Goal: Task Accomplishment & Management: Complete application form

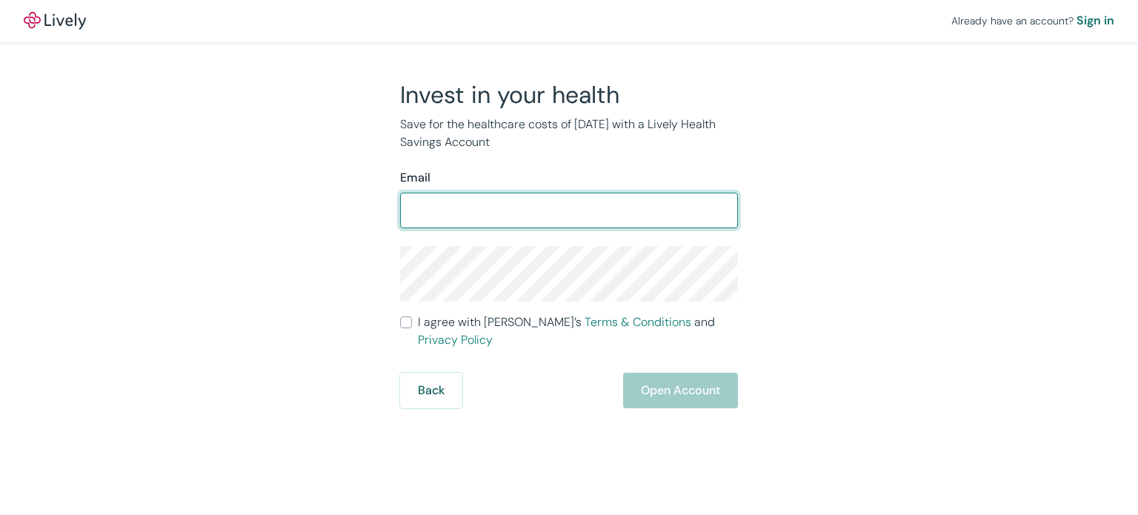
click at [501, 218] on input "Email" at bounding box center [569, 211] width 338 height 30
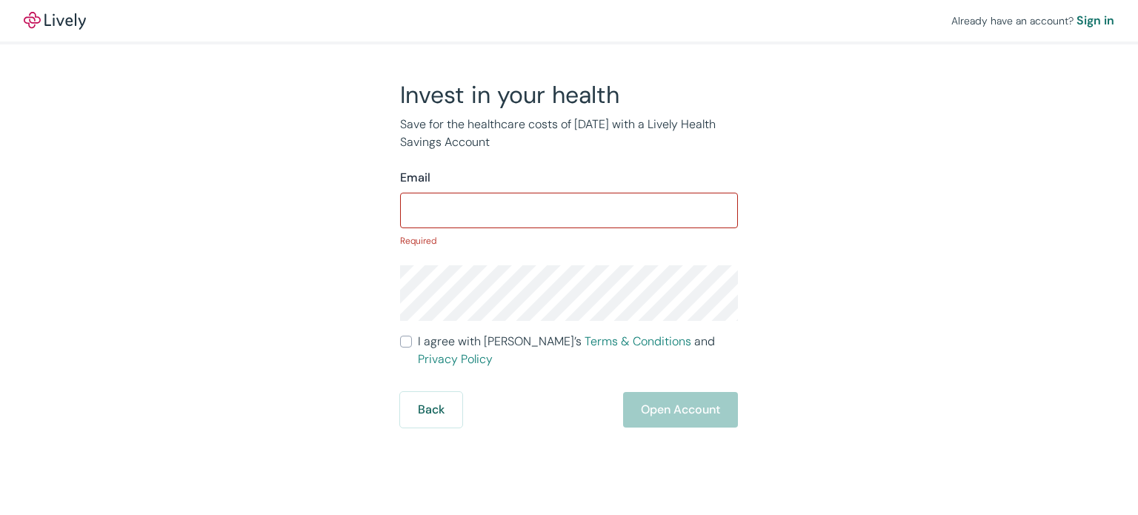
click at [320, 228] on div "Invest in your health Save for the healthcare costs of [DATE] with a Lively Hea…" at bounding box center [560, 254] width 711 height 348
click at [450, 210] on input "Email" at bounding box center [569, 211] width 338 height 30
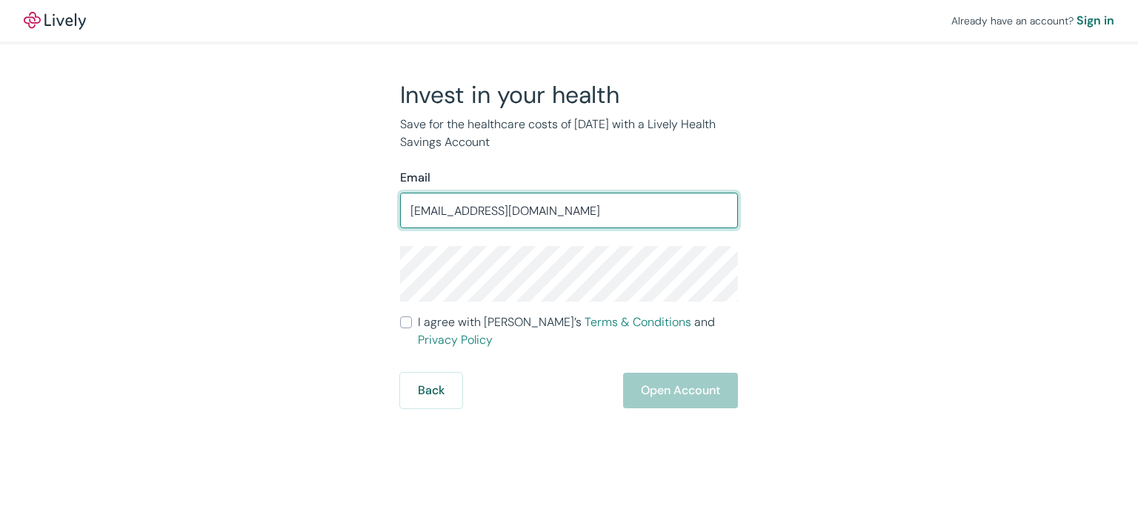
type input "[EMAIL_ADDRESS][DOMAIN_NAME]"
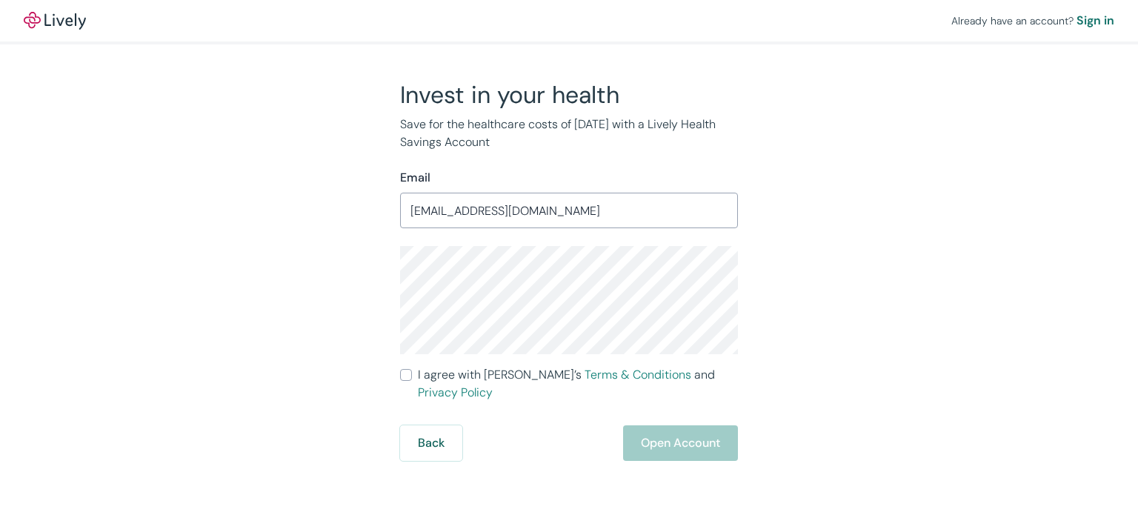
click at [886, 295] on div "Invest in your health Save for the healthcare costs of [DATE] with a Lively Hea…" at bounding box center [560, 270] width 711 height 381
click at [405, 373] on input "I agree with Lively’s Terms & Conditions and Privacy Policy" at bounding box center [406, 375] width 12 height 12
checkbox input "true"
click at [726, 436] on button "Open Account" at bounding box center [680, 443] width 115 height 36
